Goal: Navigation & Orientation: Find specific page/section

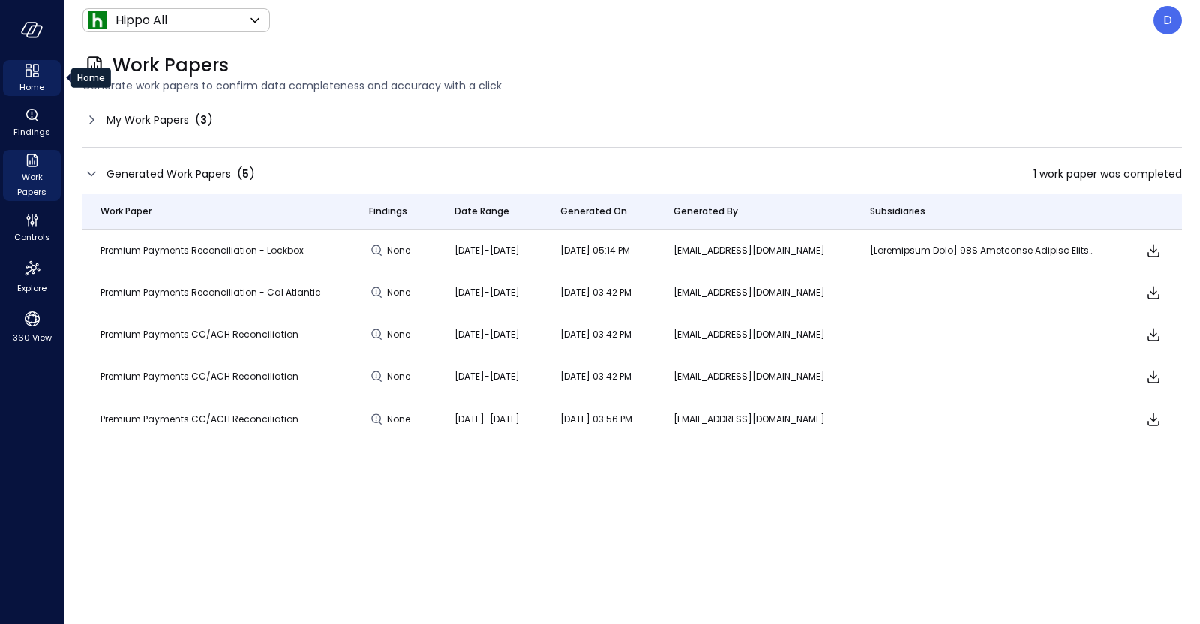
click at [41, 66] on div "Home" at bounding box center [32, 78] width 58 height 36
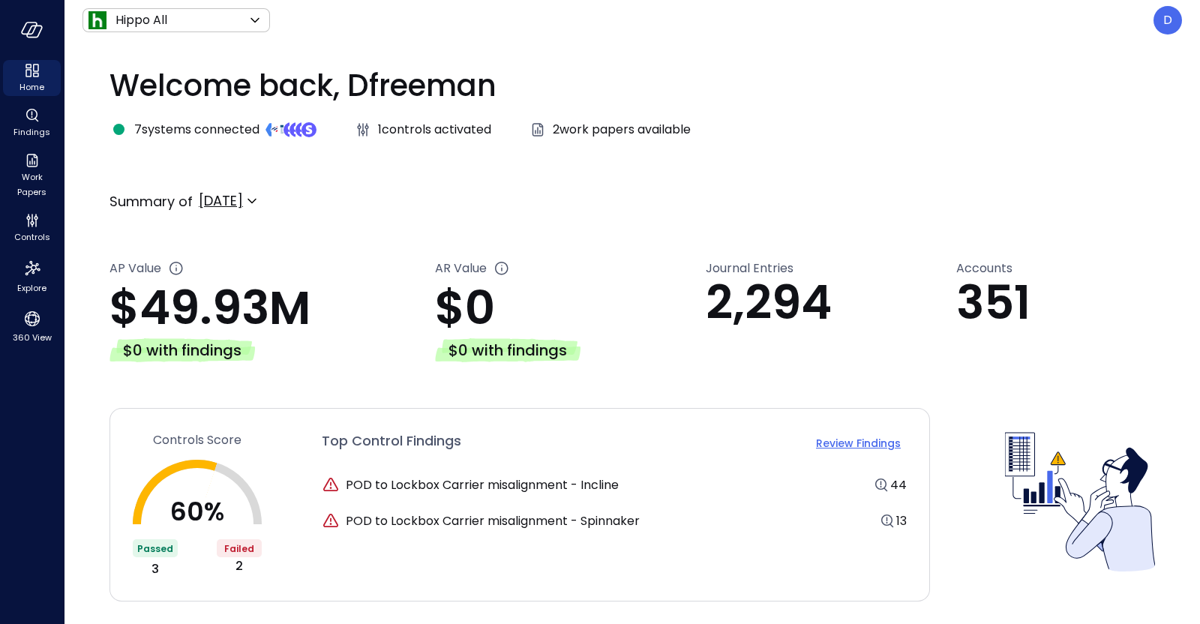
click at [0, 160] on div "Home Findings Work Papers Controls Explore 360 View" at bounding box center [32, 203] width 64 height 286
click at [23, 163] on icon "Work Papers" at bounding box center [32, 160] width 18 height 18
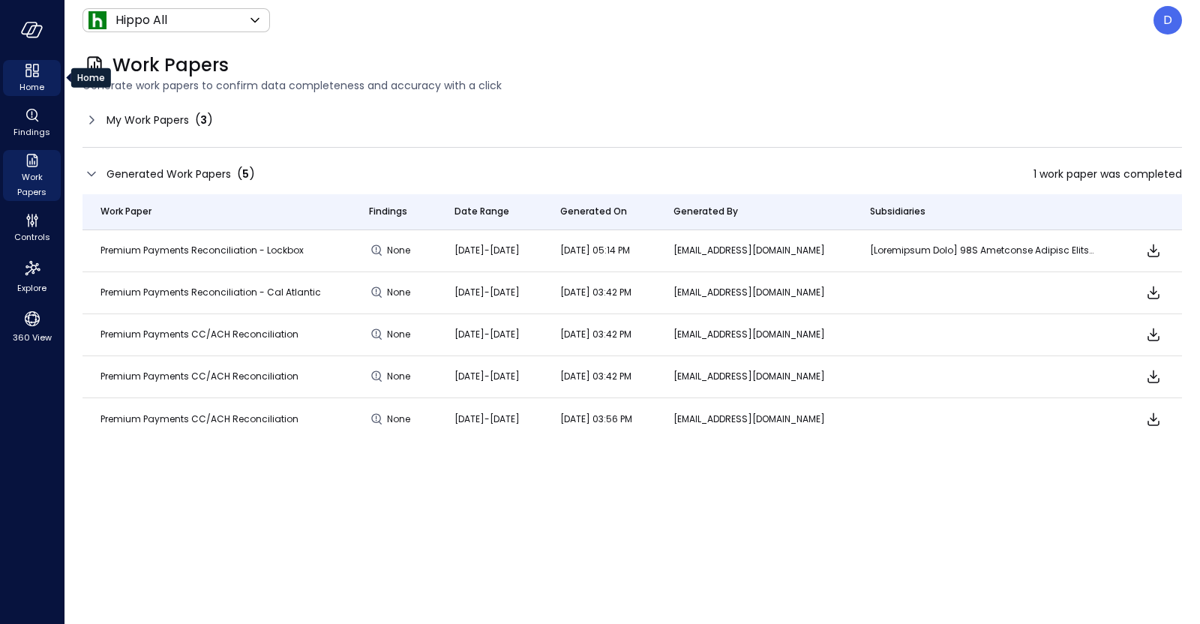
click at [33, 83] on span "Home" at bounding box center [31, 86] width 25 height 15
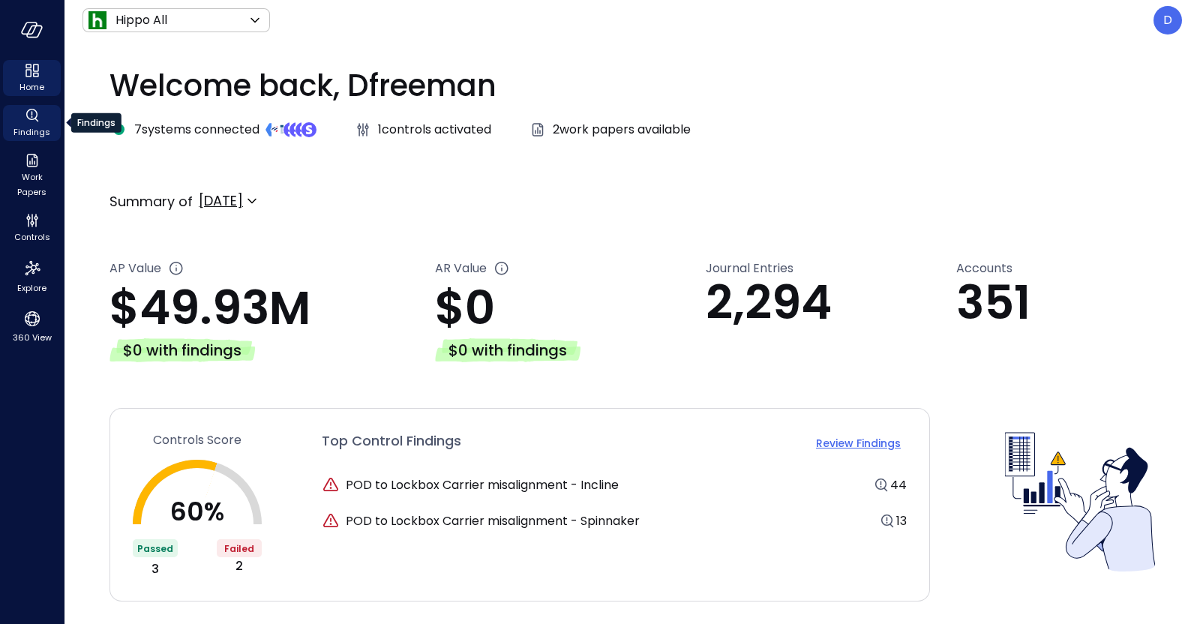
click at [36, 114] on icon "Findings" at bounding box center [31, 114] width 11 height 11
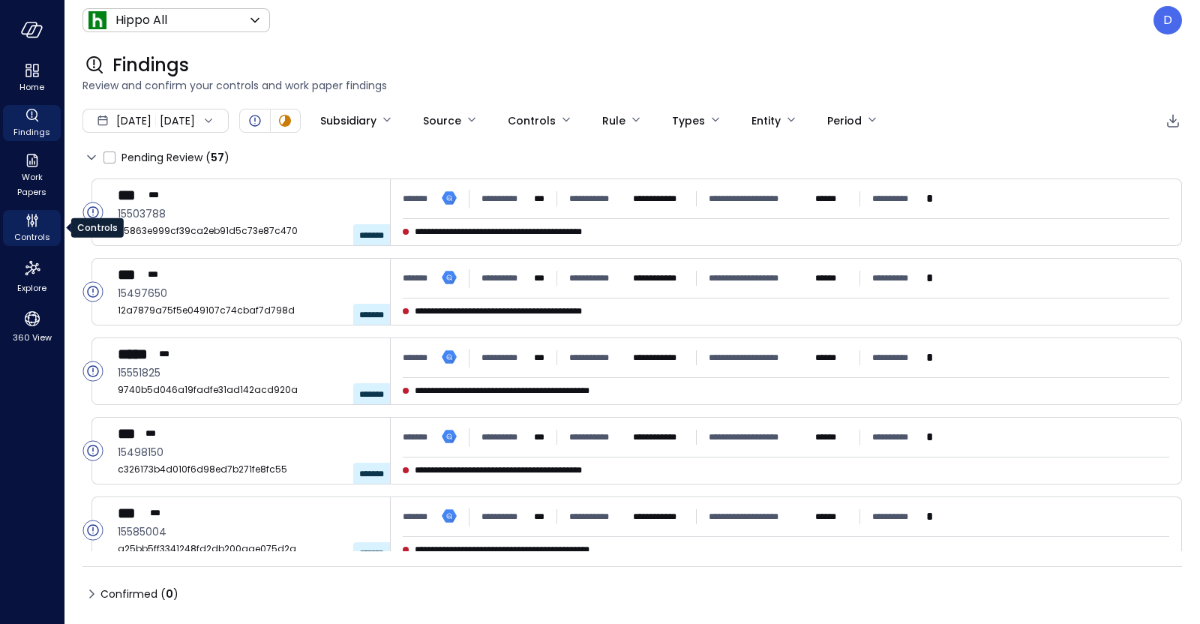
click at [34, 218] on icon "Controls" at bounding box center [36, 218] width 4 height 4
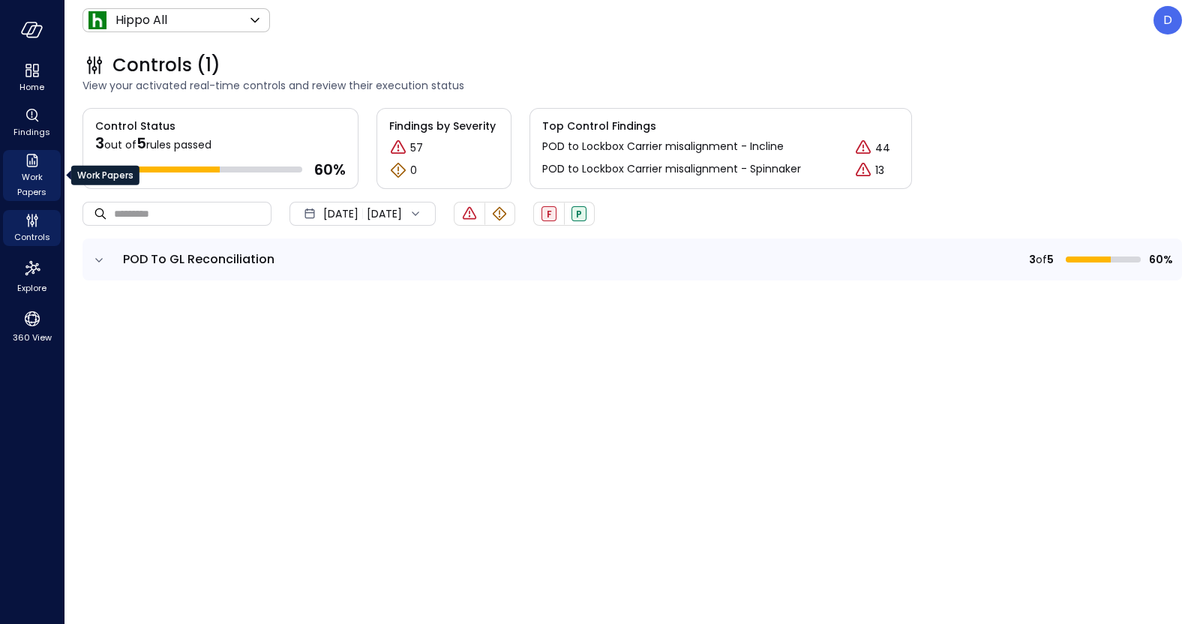
click at [44, 170] on span "Work Papers" at bounding box center [32, 184] width 46 height 30
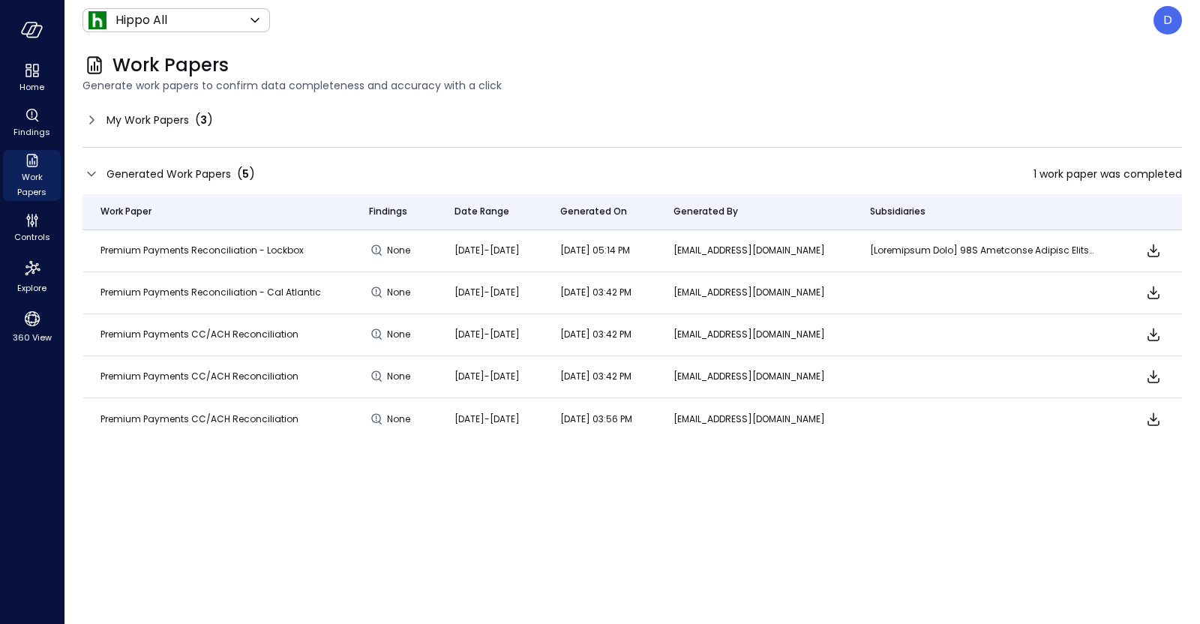
click at [164, 128] on div "My Work Papers ( 3 )" at bounding box center [159, 120] width 106 height 18
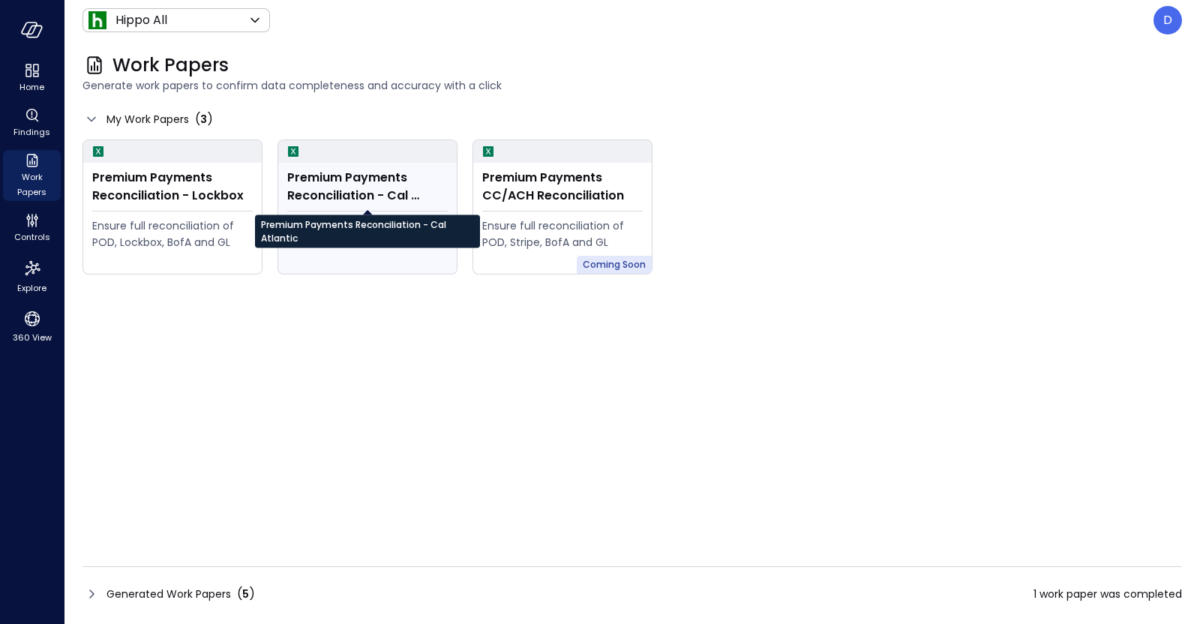
click at [397, 189] on div "Premium Payments Reconciliation - Cal Atlantic" at bounding box center [367, 187] width 160 height 36
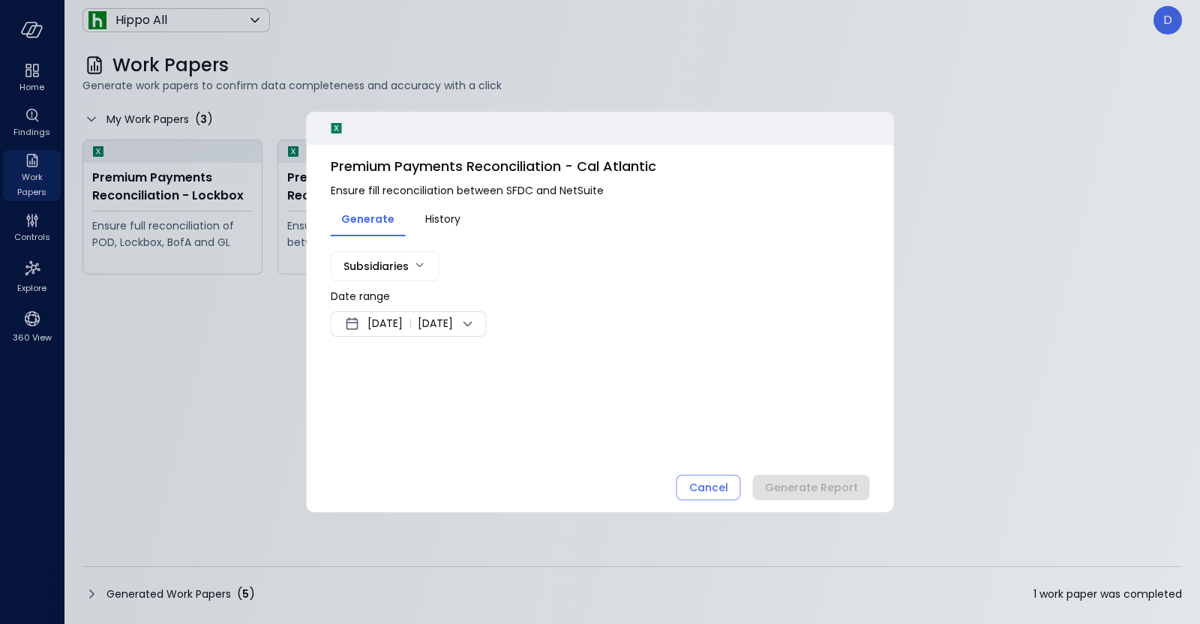
click at [540, 91] on div at bounding box center [600, 312] width 1200 height 624
